Goal: Answer question/provide support: Participate in discussion

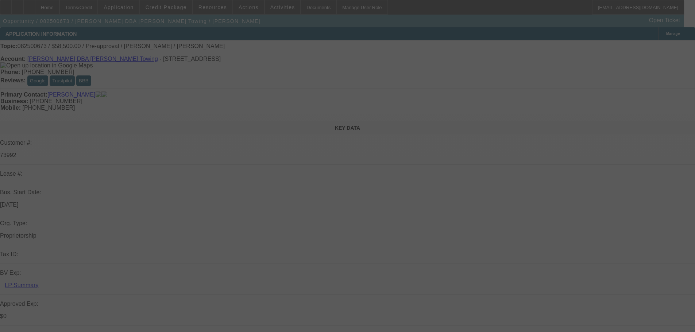
select select "0.1"
select select "2"
select select "0.1"
select select "4"
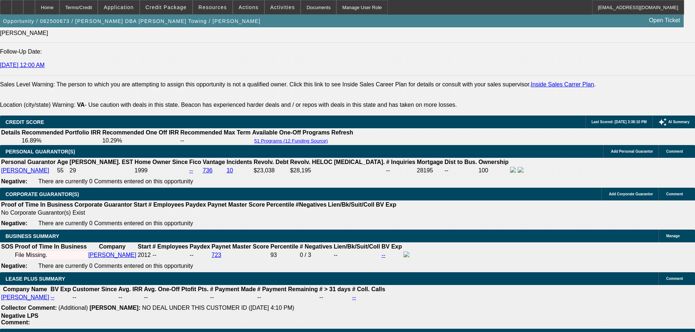
scroll to position [985, 0]
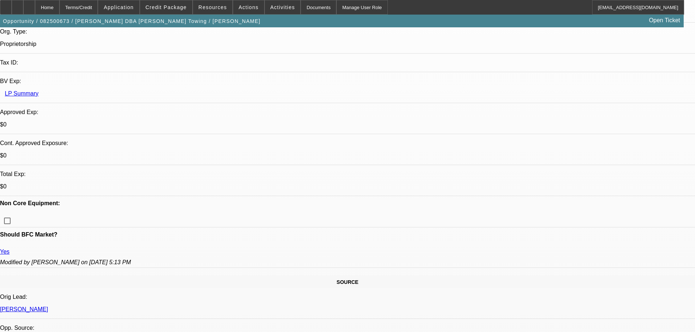
scroll to position [255, 0]
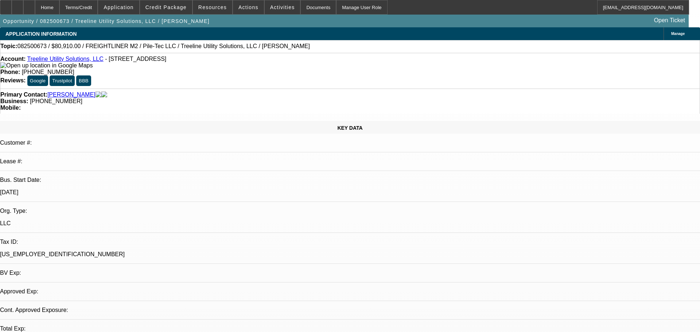
select select "0.1"
select select "2"
select select "0"
select select "6"
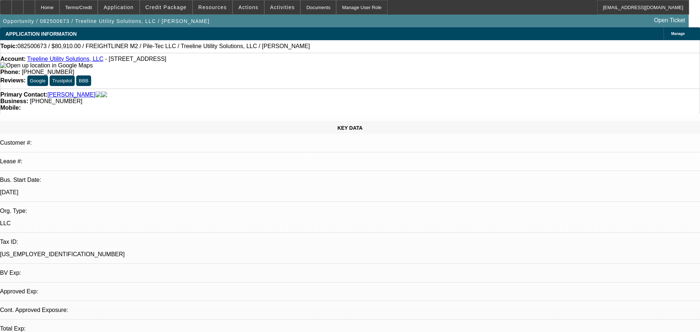
select select "0.1"
select select "2"
select select "0"
select select "6"
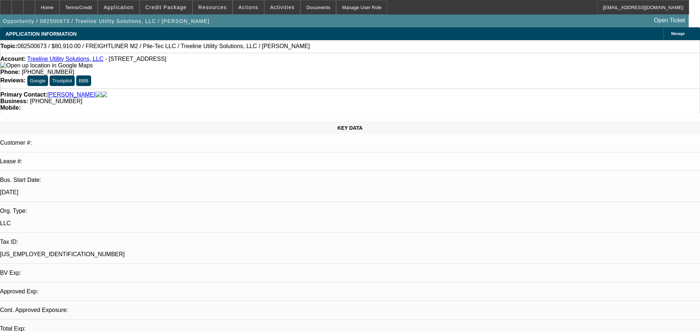
select select "0.1"
select select "2"
select select "0"
select select "6"
